Goal: Transaction & Acquisition: Purchase product/service

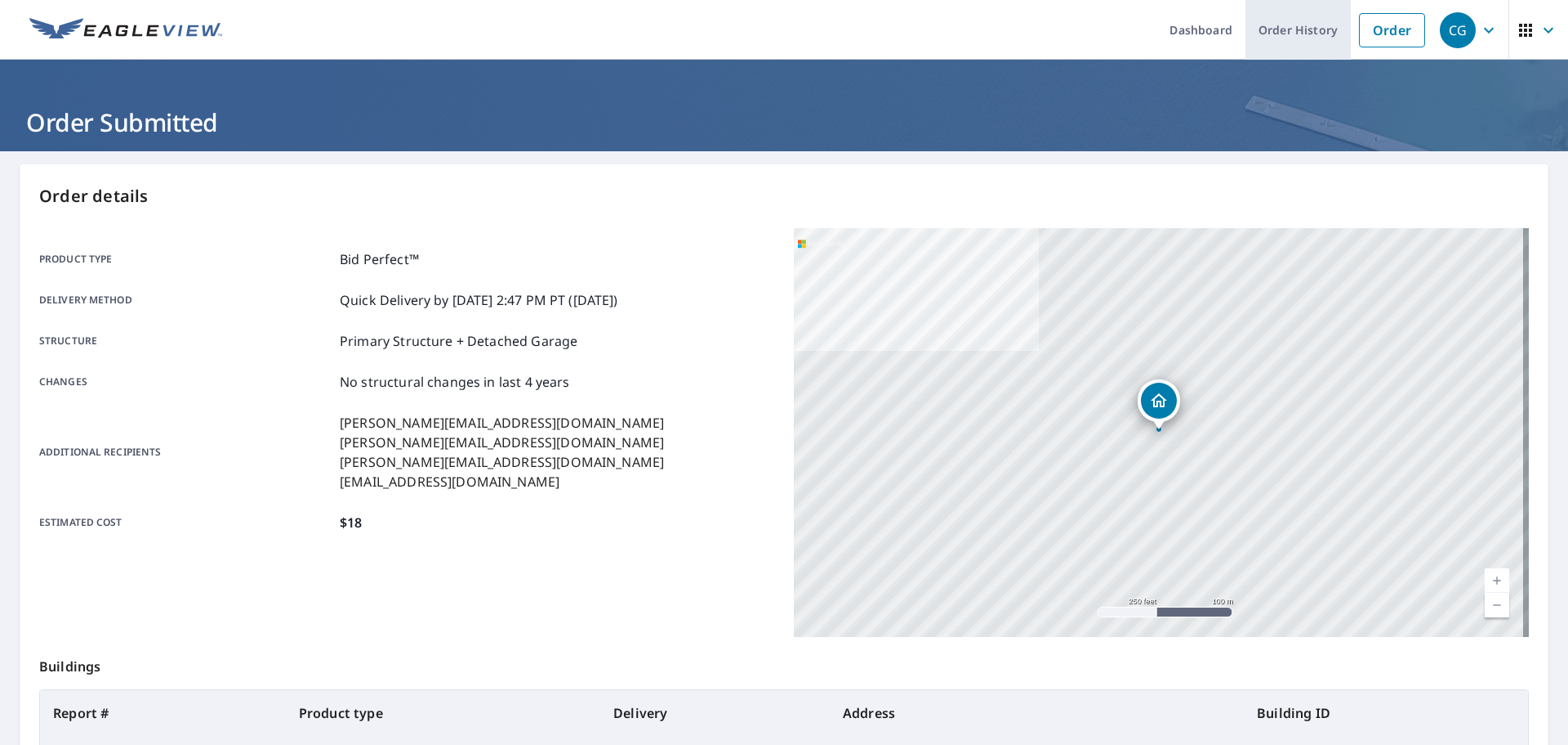
drag, startPoint x: 1366, startPoint y: 42, endPoint x: 1319, endPoint y: 46, distance: 47.2
click at [1366, 42] on link "Order" at bounding box center [1392, 30] width 66 height 35
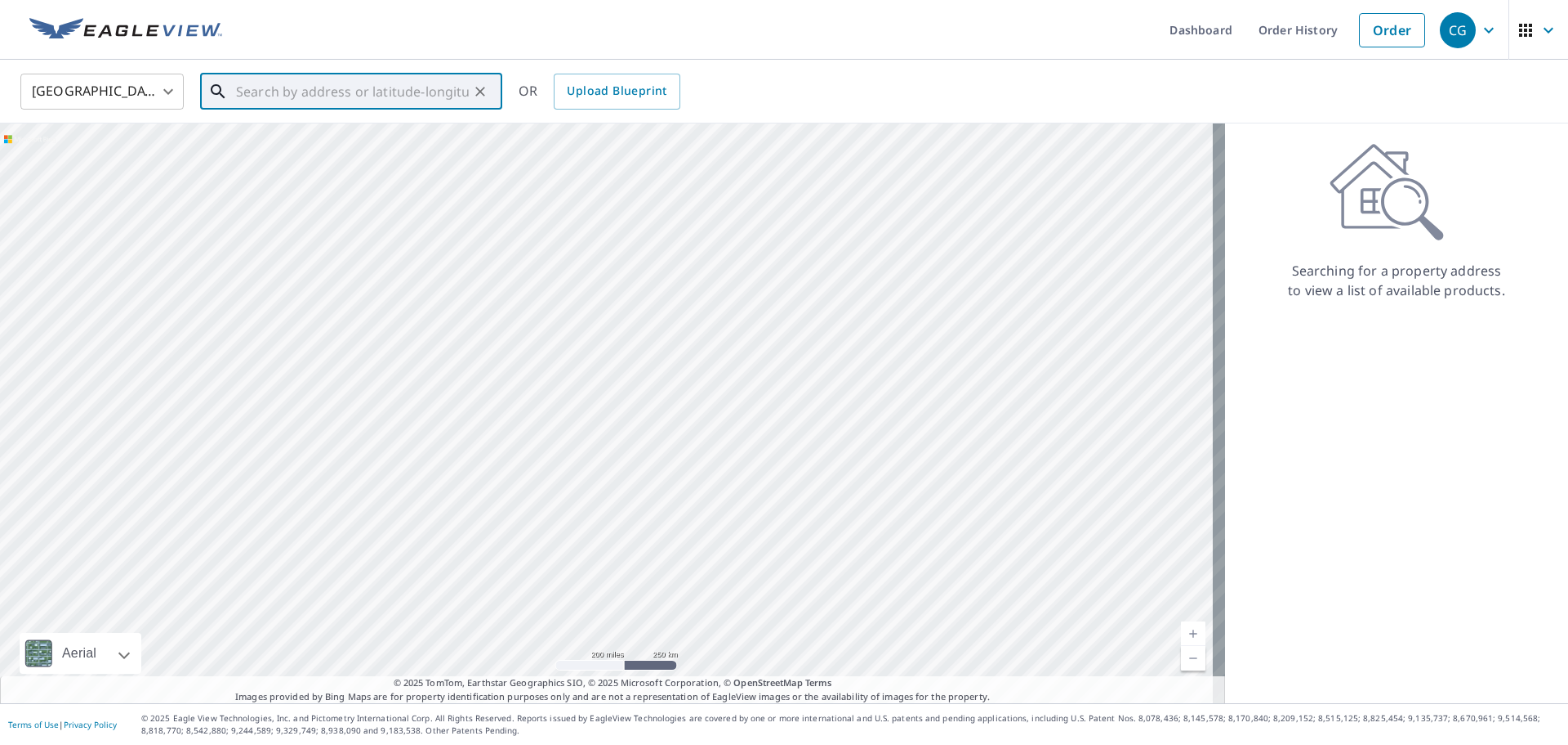
paste input "[STREET_ADDRESS]"
click at [451, 163] on p "[GEOGRAPHIC_DATA]" at bounding box center [361, 156] width 256 height 16
type input "[STREET_ADDRESS]"
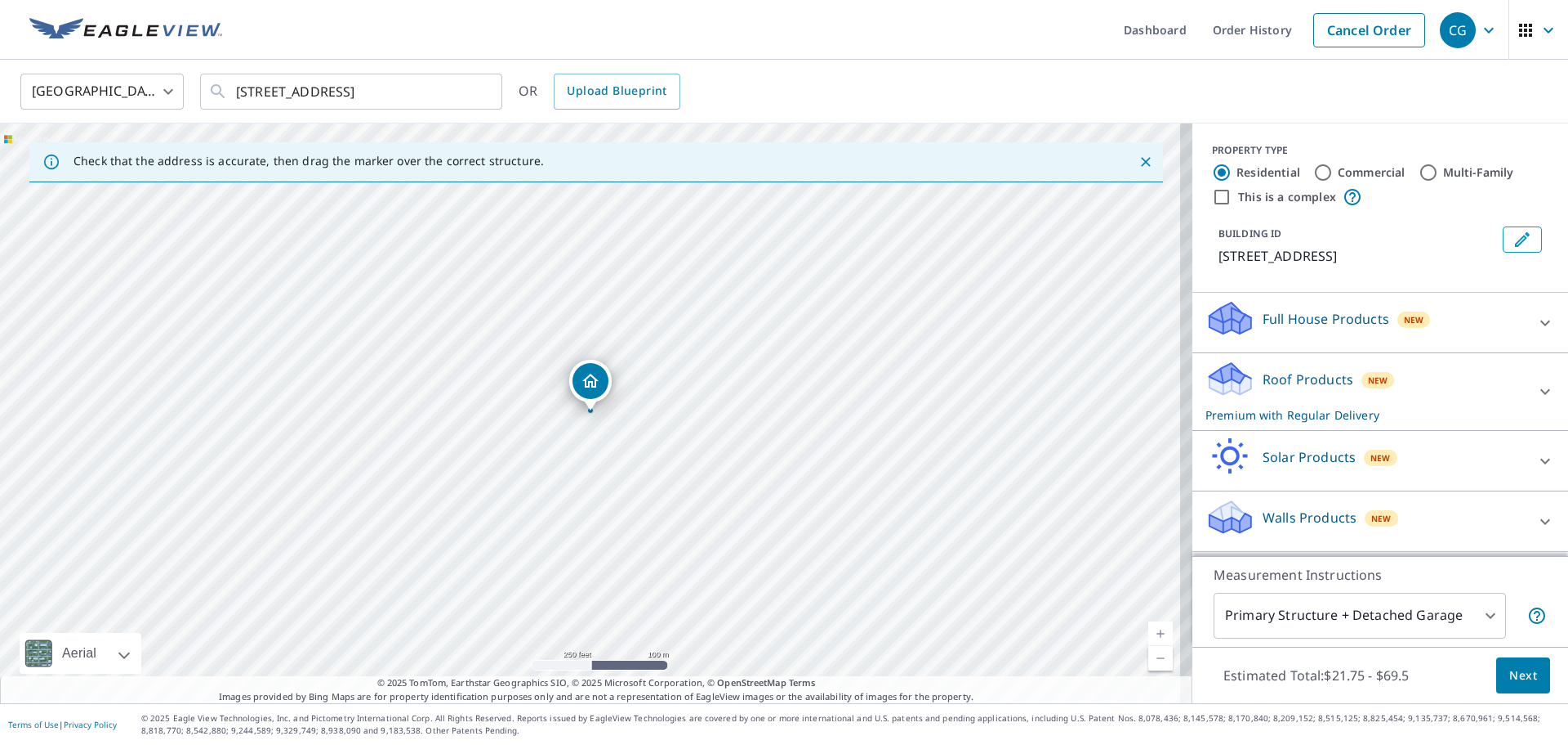
click at [1299, 424] on p "Premium with Regular Delivery" at bounding box center [1365, 414] width 320 height 17
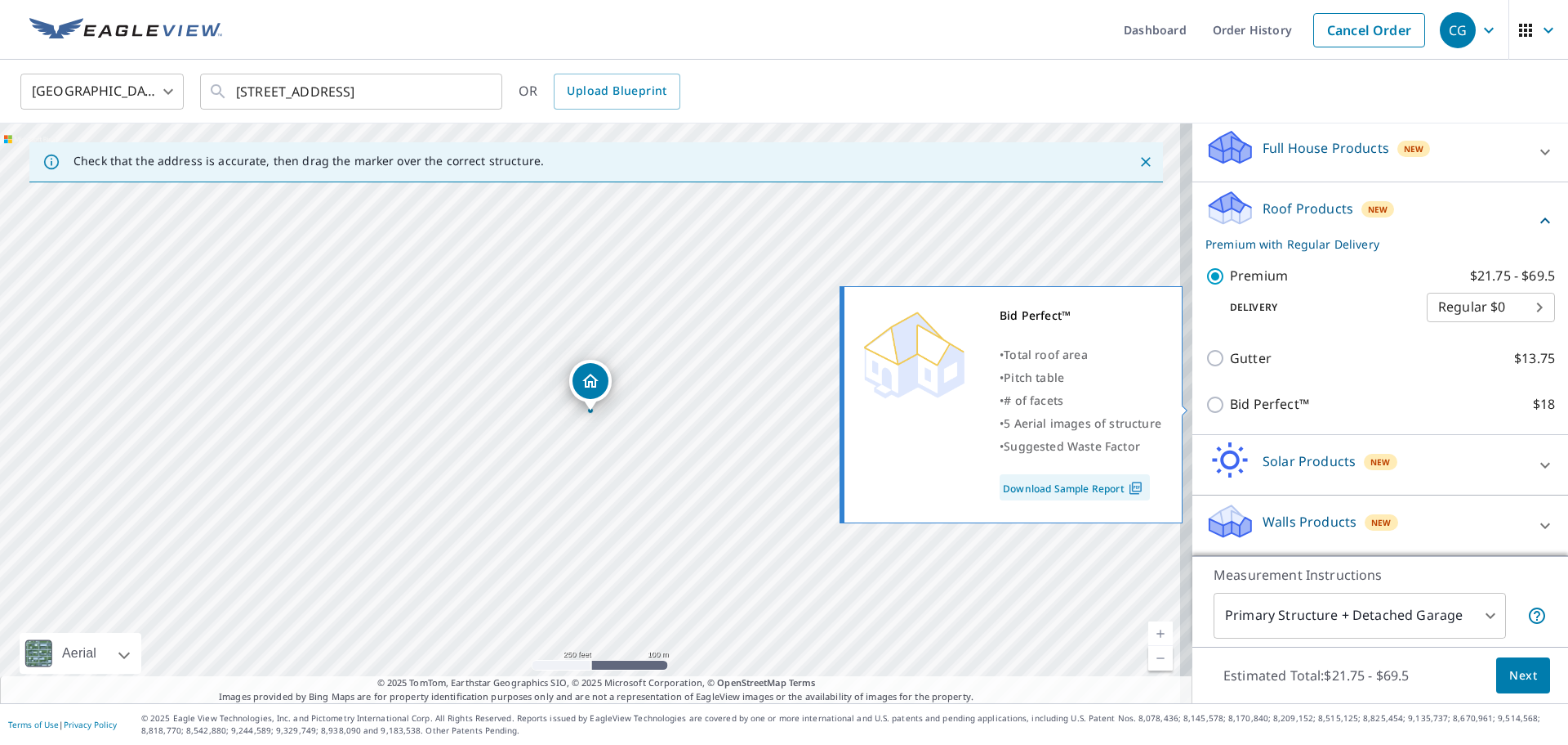
click at [1209, 411] on input "Bid Perfect™ $18" at bounding box center [1218, 404] width 24 height 20
checkbox input "true"
checkbox input "false"
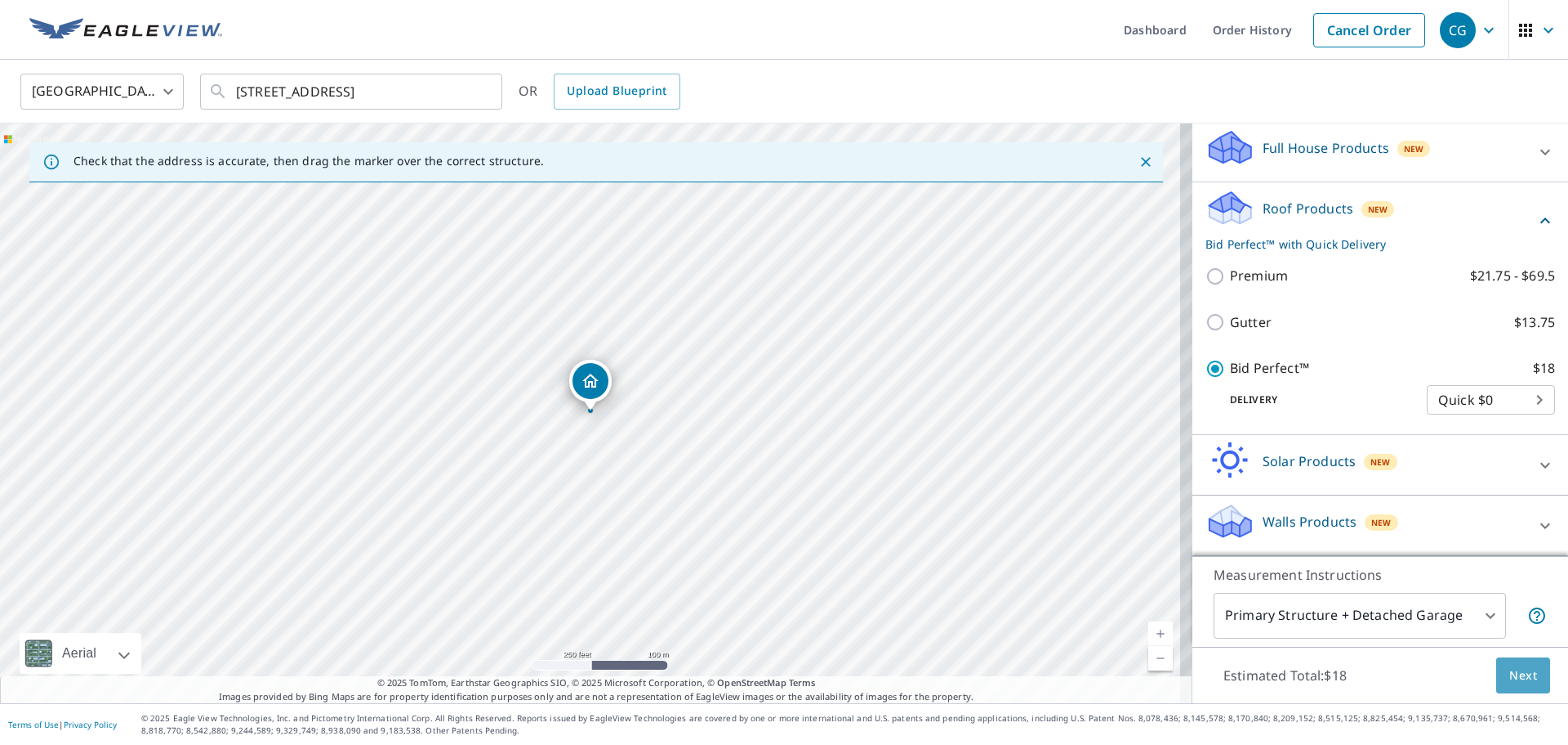
click at [1499, 663] on button "Next" at bounding box center [1523, 675] width 54 height 37
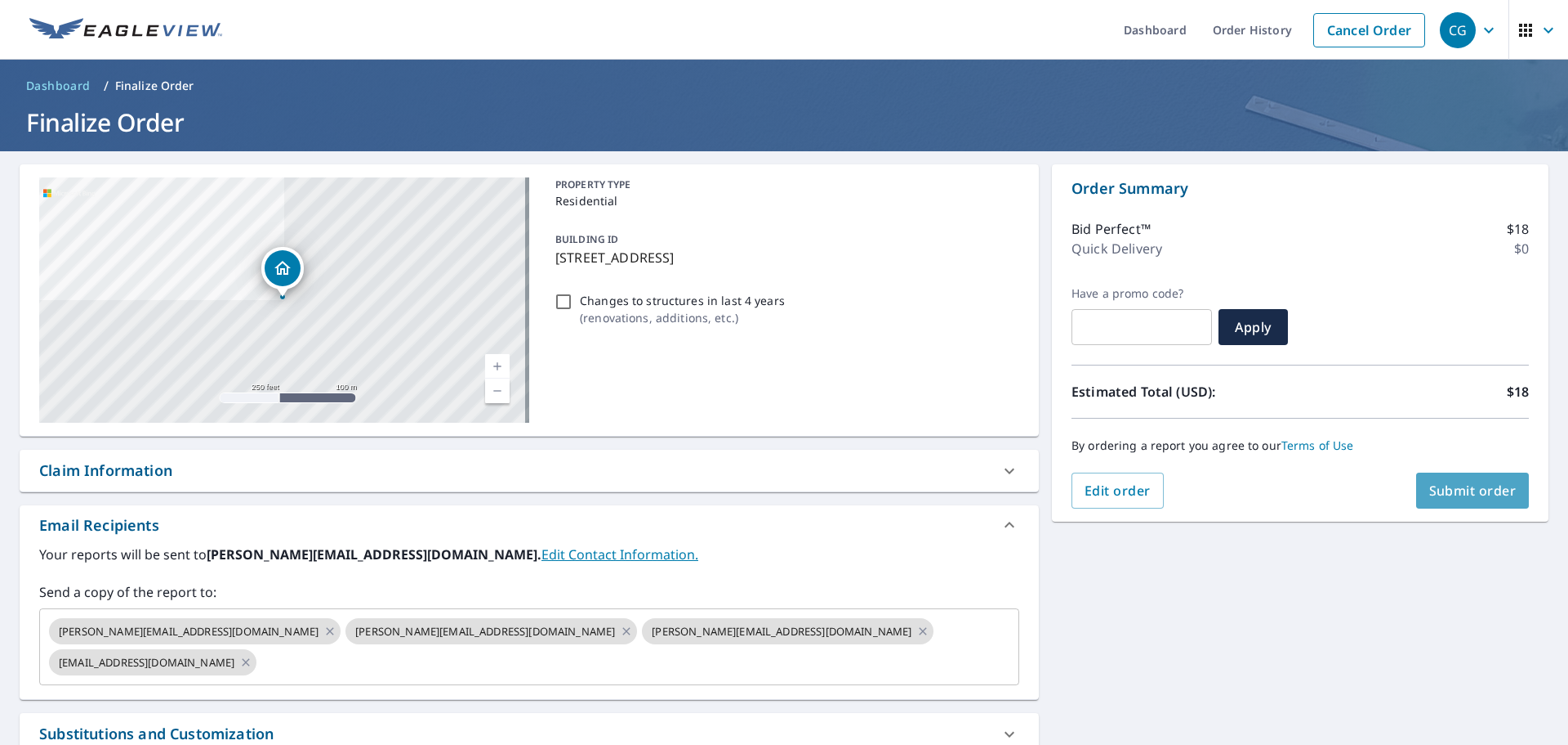
click at [1438, 494] on span "Submit order" at bounding box center [1472, 489] width 87 height 18
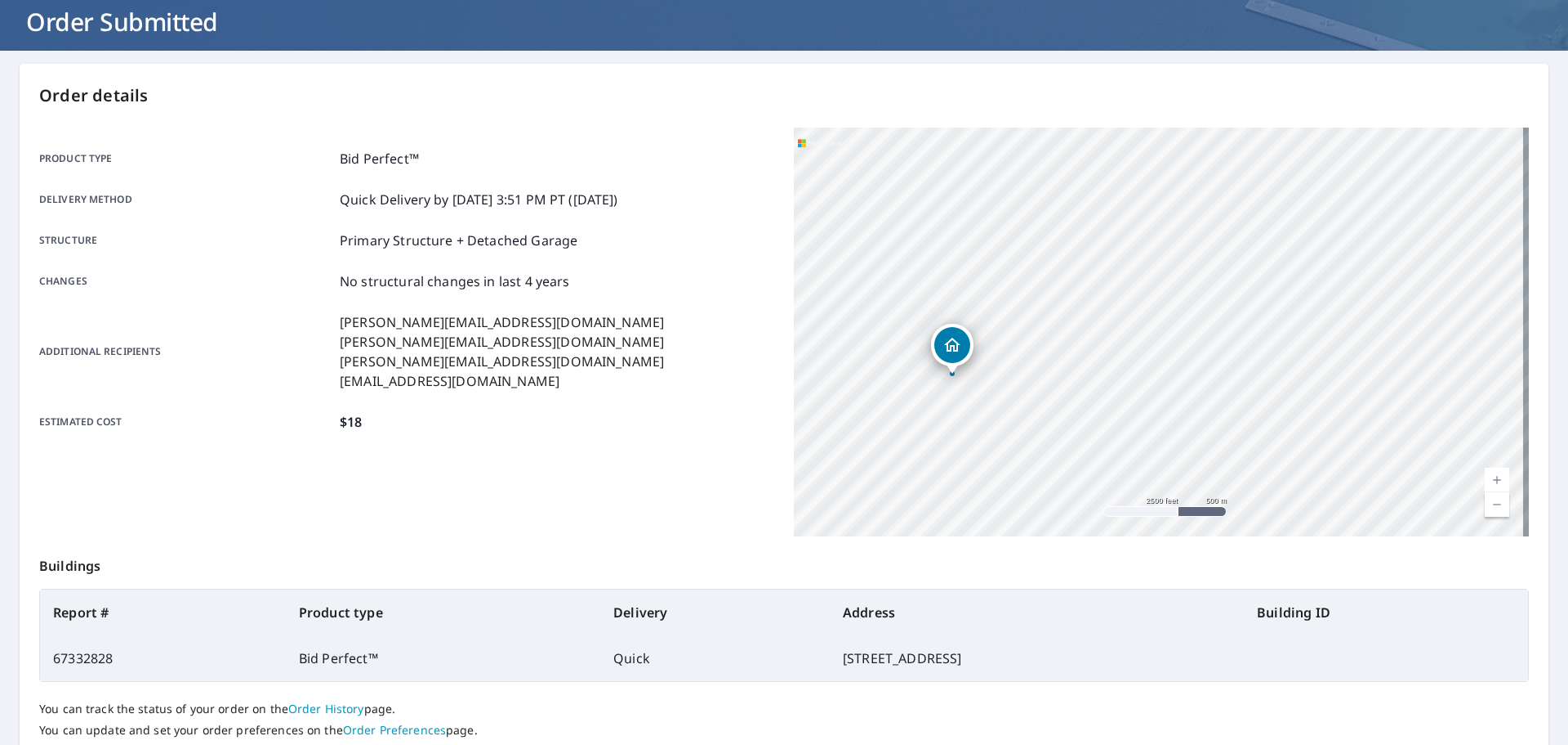
scroll to position [217, 0]
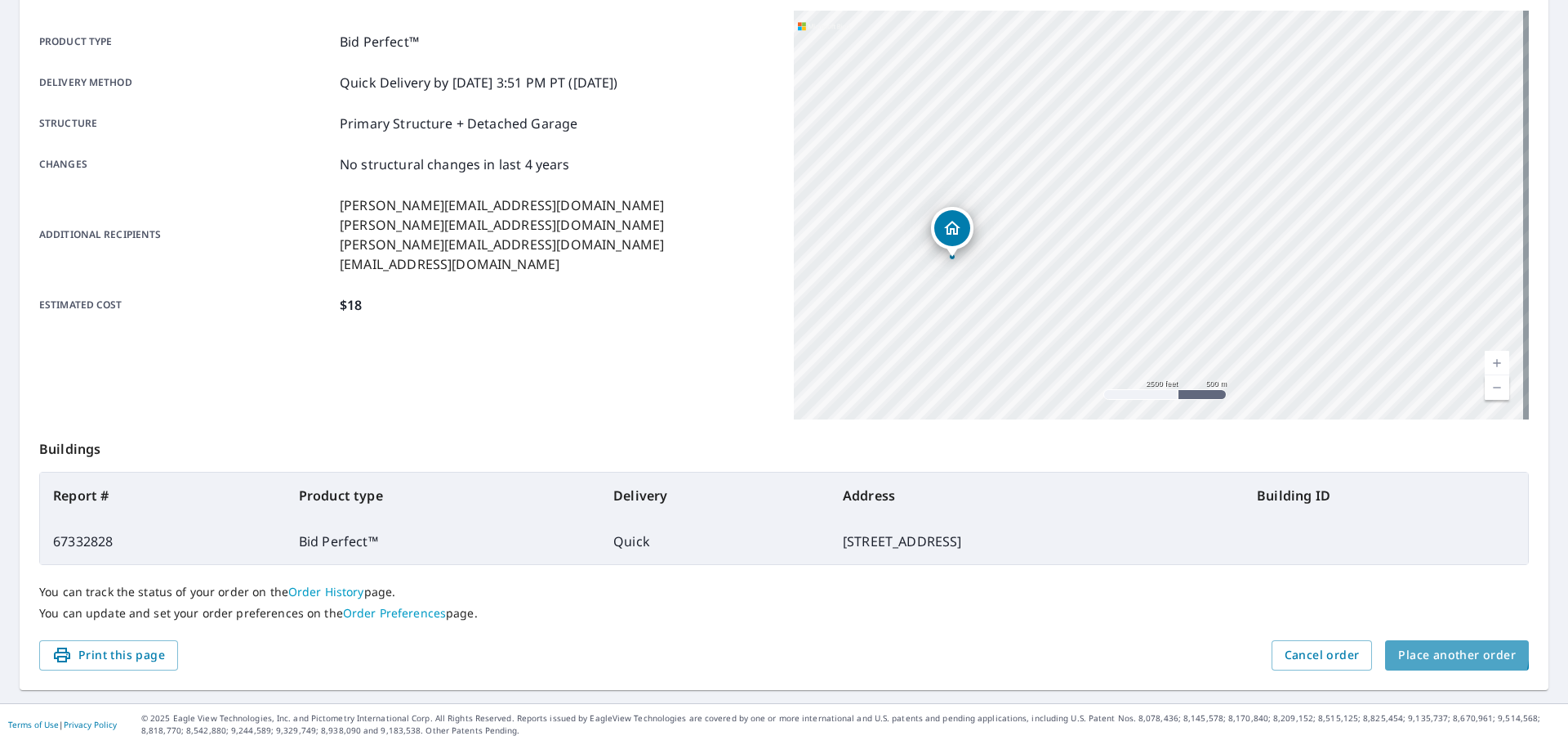
click at [1422, 646] on span "Place another order" at bounding box center [1456, 655] width 117 height 21
